Goal: Task Accomplishment & Management: Manage account settings

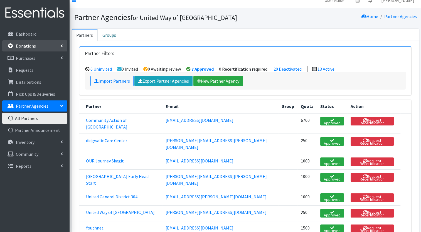
scroll to position [8, 0]
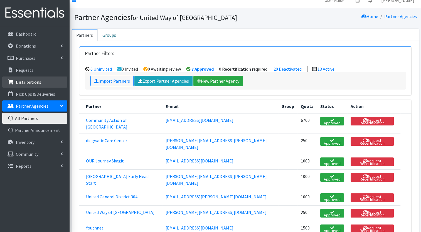
click at [39, 81] on p "Distributions" at bounding box center [28, 82] width 25 height 6
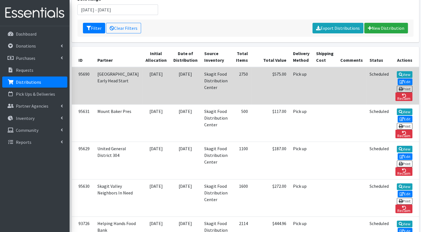
scroll to position [83, 0]
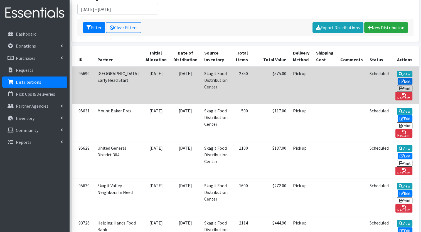
click at [397, 78] on link "Edit" at bounding box center [404, 81] width 15 height 7
